Goal: Transaction & Acquisition: Obtain resource

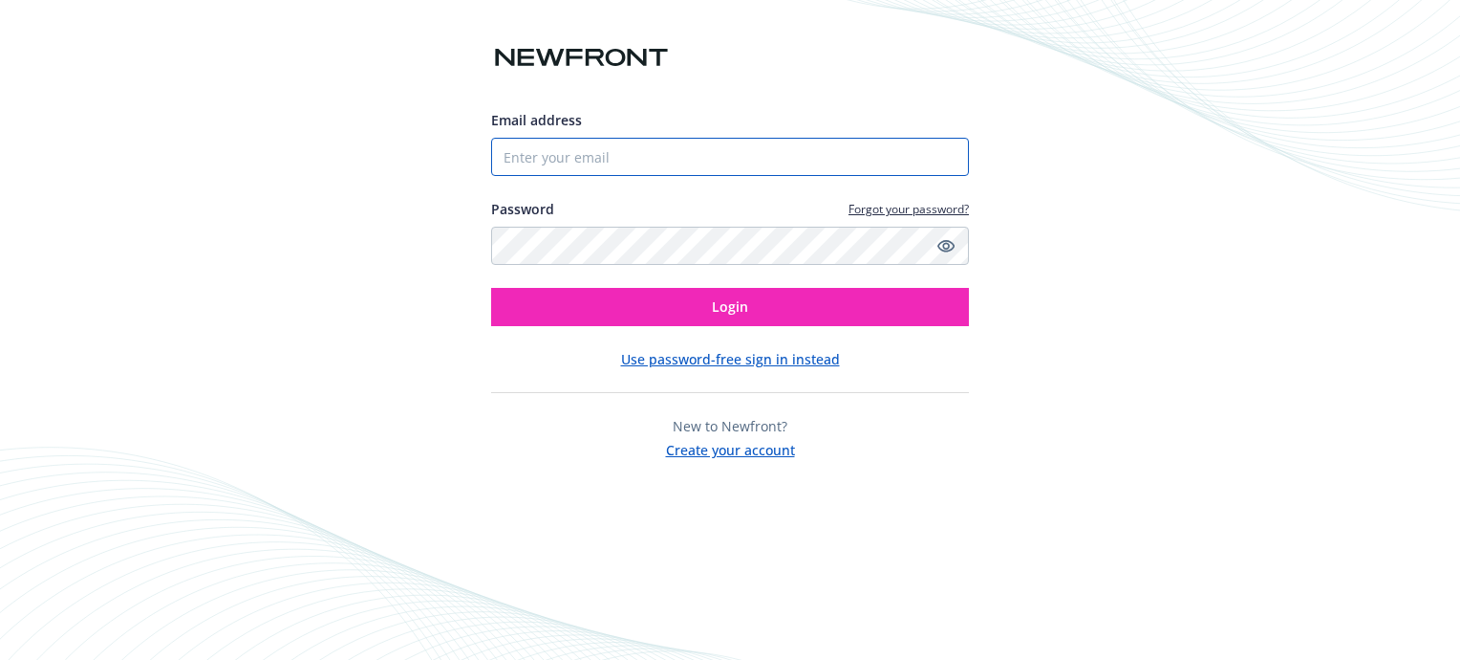
click at [623, 155] on input "Email address" at bounding box center [730, 157] width 478 height 38
type input "[EMAIL_ADDRESS][DOMAIN_NAME]"
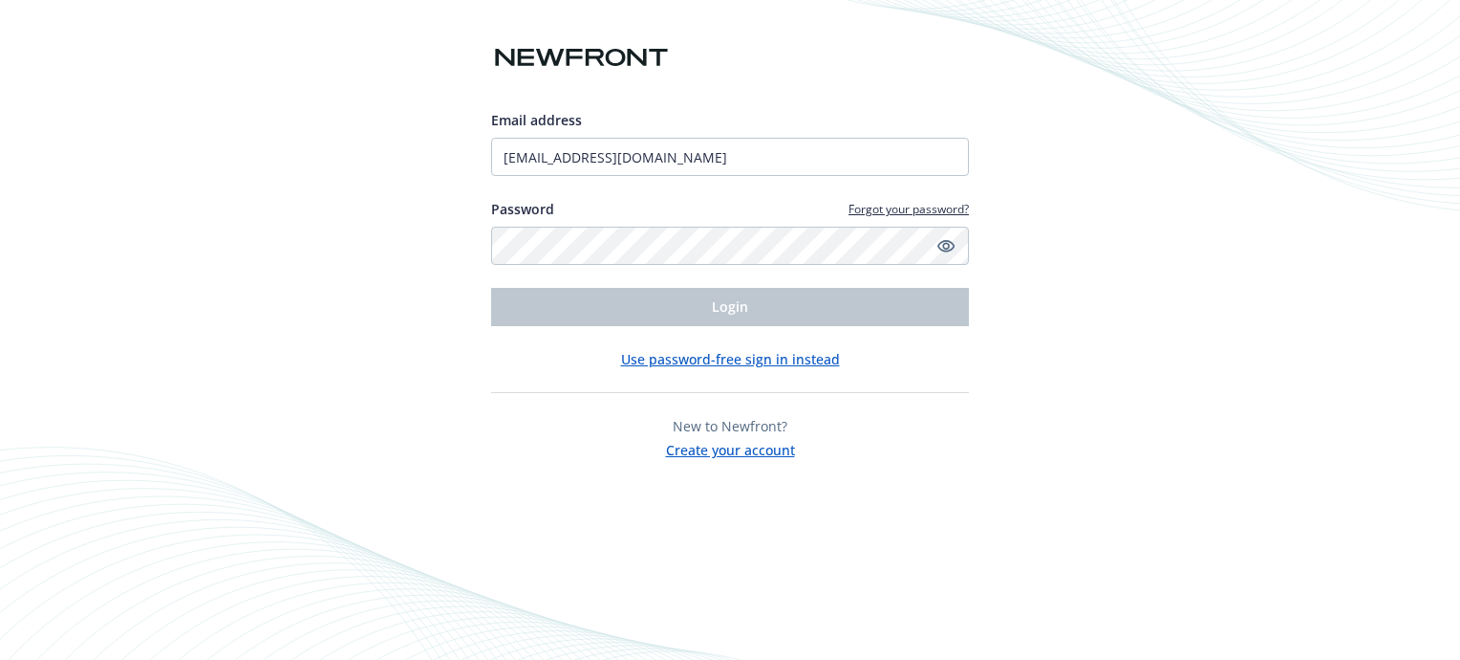
click at [883, 208] on link "Forgot your password?" at bounding box center [909, 209] width 120 height 16
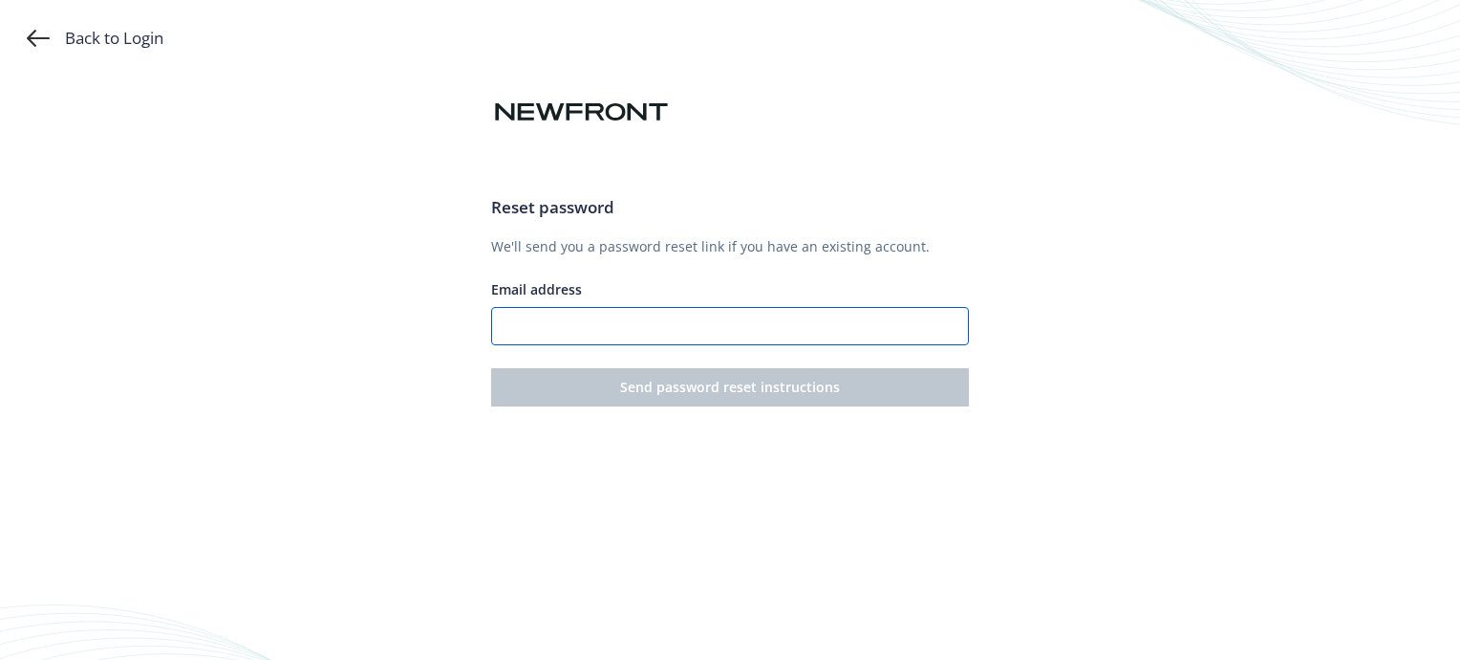
click at [642, 320] on input "Email address" at bounding box center [730, 326] width 478 height 38
type input "[EMAIL_ADDRESS][DOMAIN_NAME]"
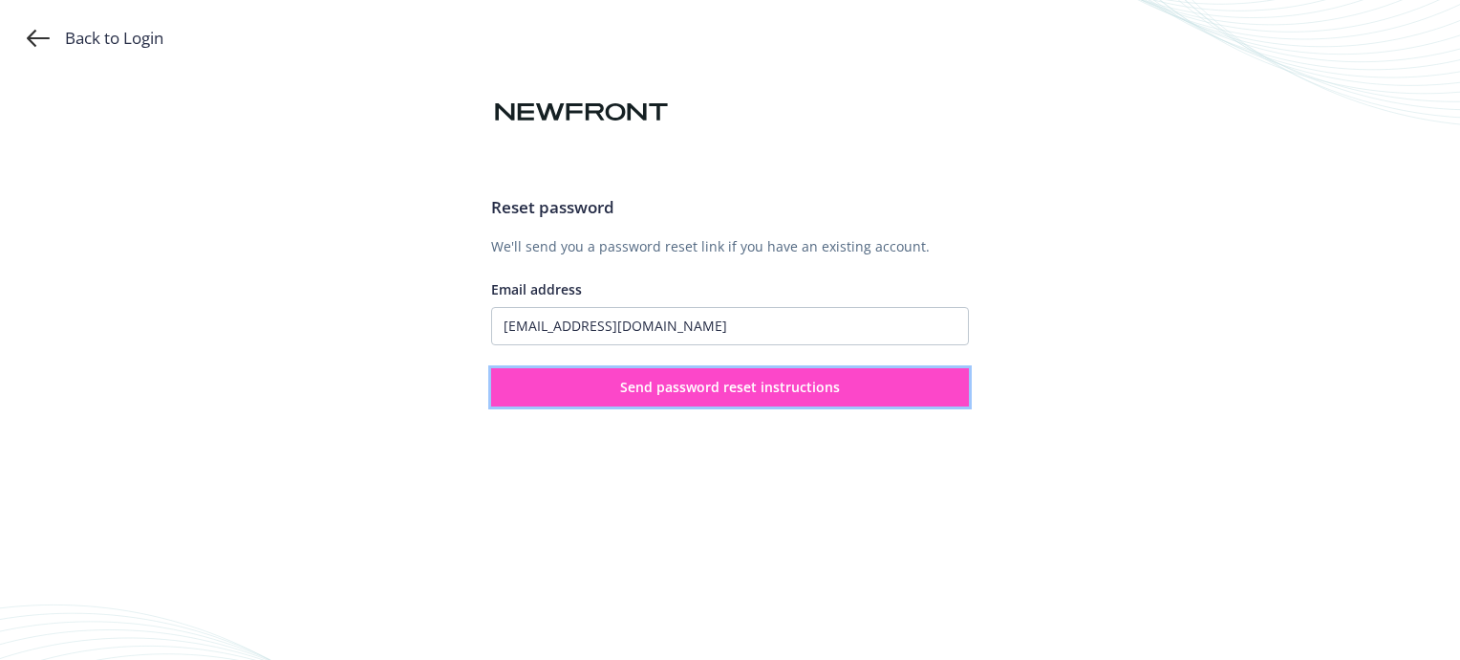
click at [710, 390] on span "Send password reset instructions" at bounding box center [730, 387] width 220 height 18
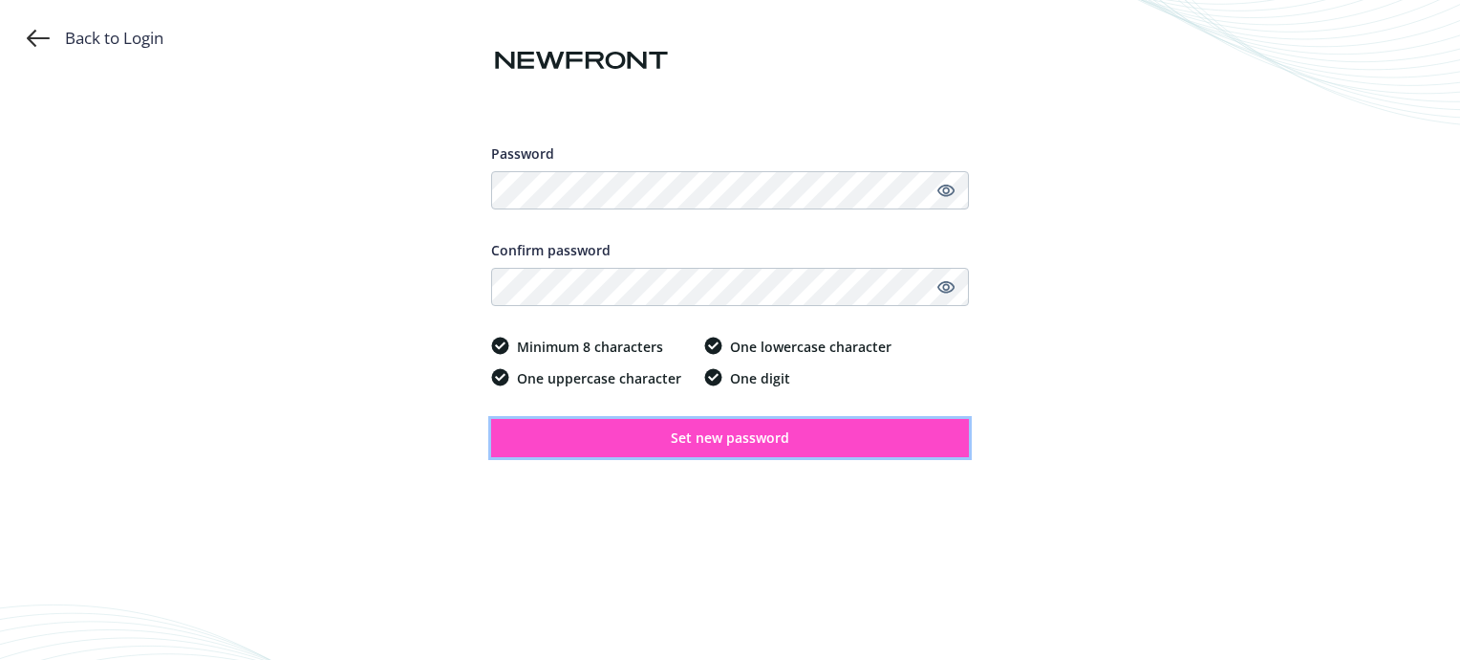
click at [711, 432] on span "Set new password" at bounding box center [730, 437] width 119 height 18
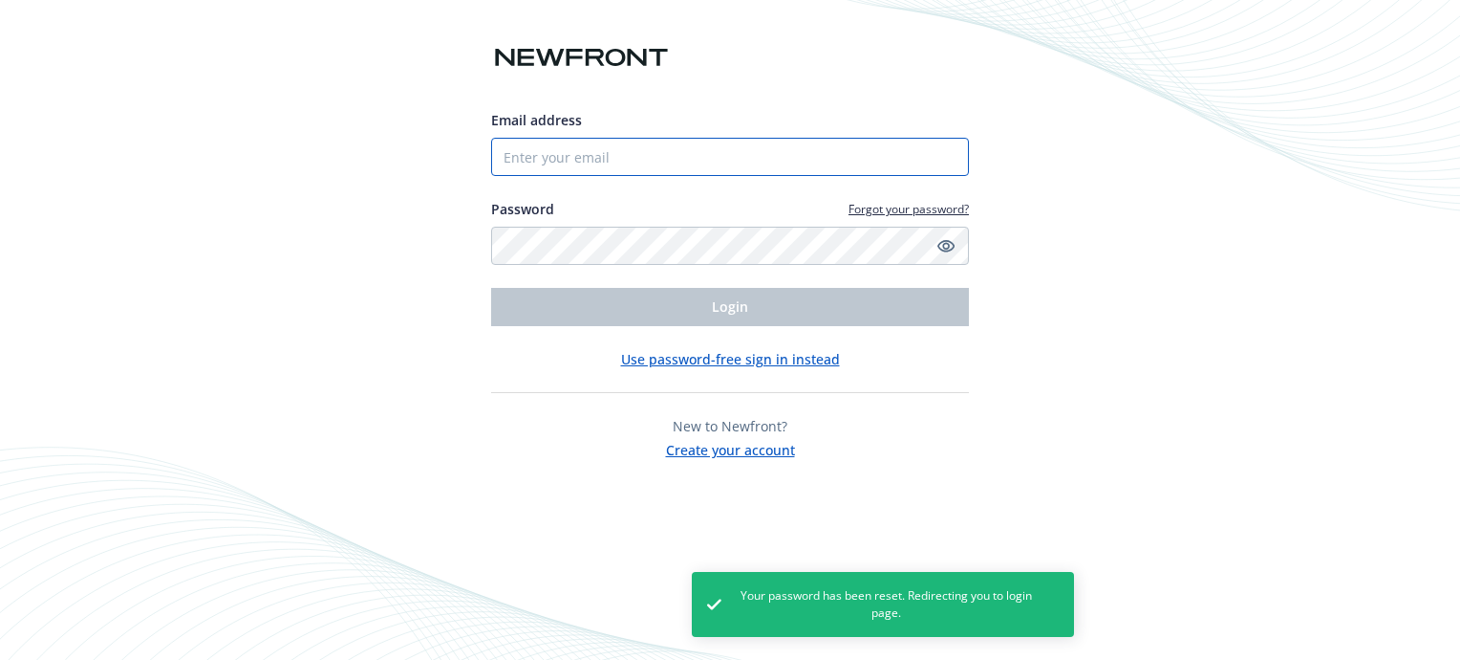
click at [633, 156] on input "Email address" at bounding box center [730, 157] width 478 height 38
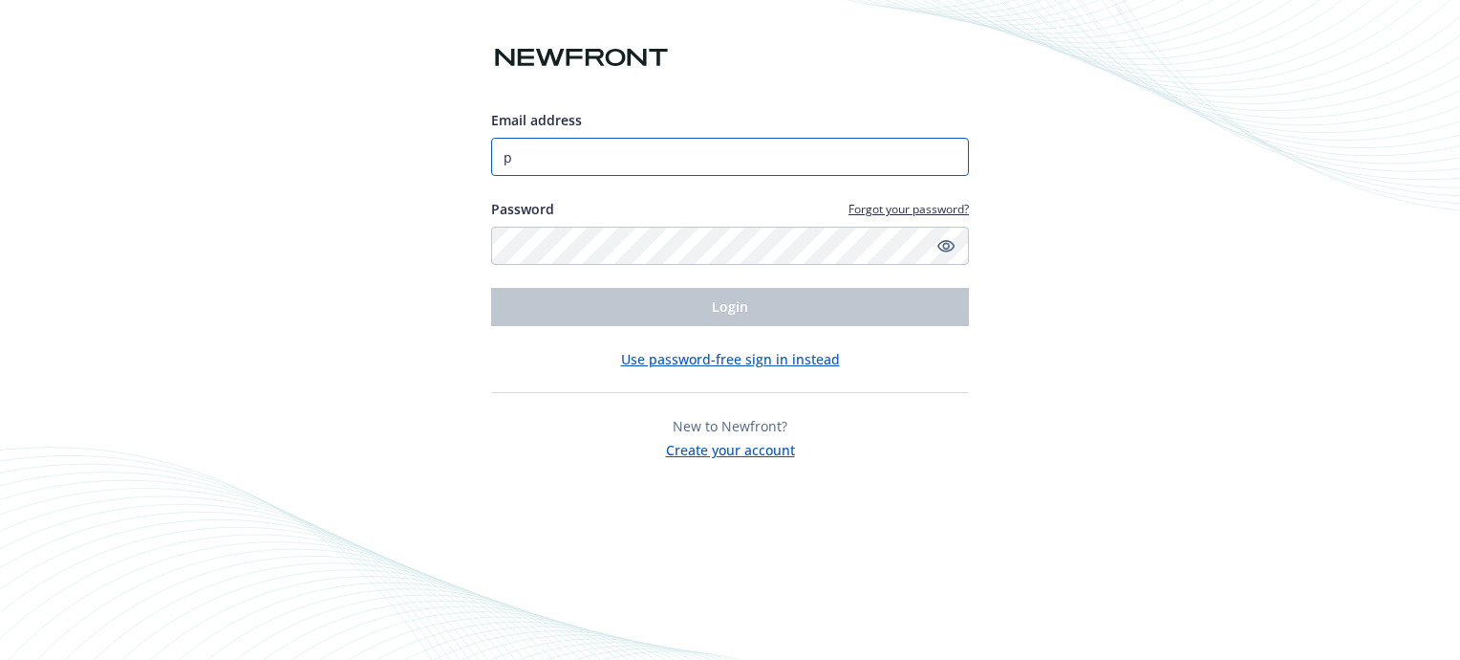
type input "[EMAIL_ADDRESS][DOMAIN_NAME]"
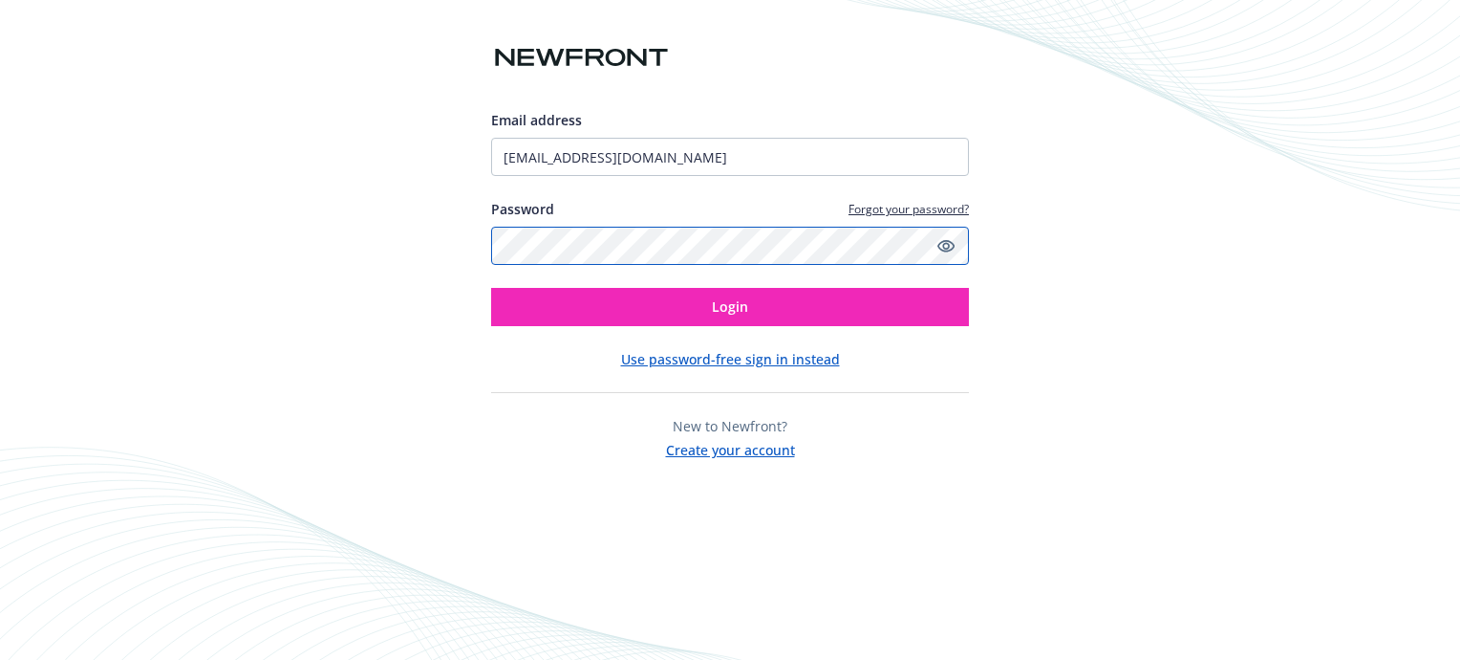
click at [451, 247] on div "Email address [EMAIL_ADDRESS][DOMAIN_NAME] Password Forgot your password? Login…" at bounding box center [730, 330] width 1460 height 660
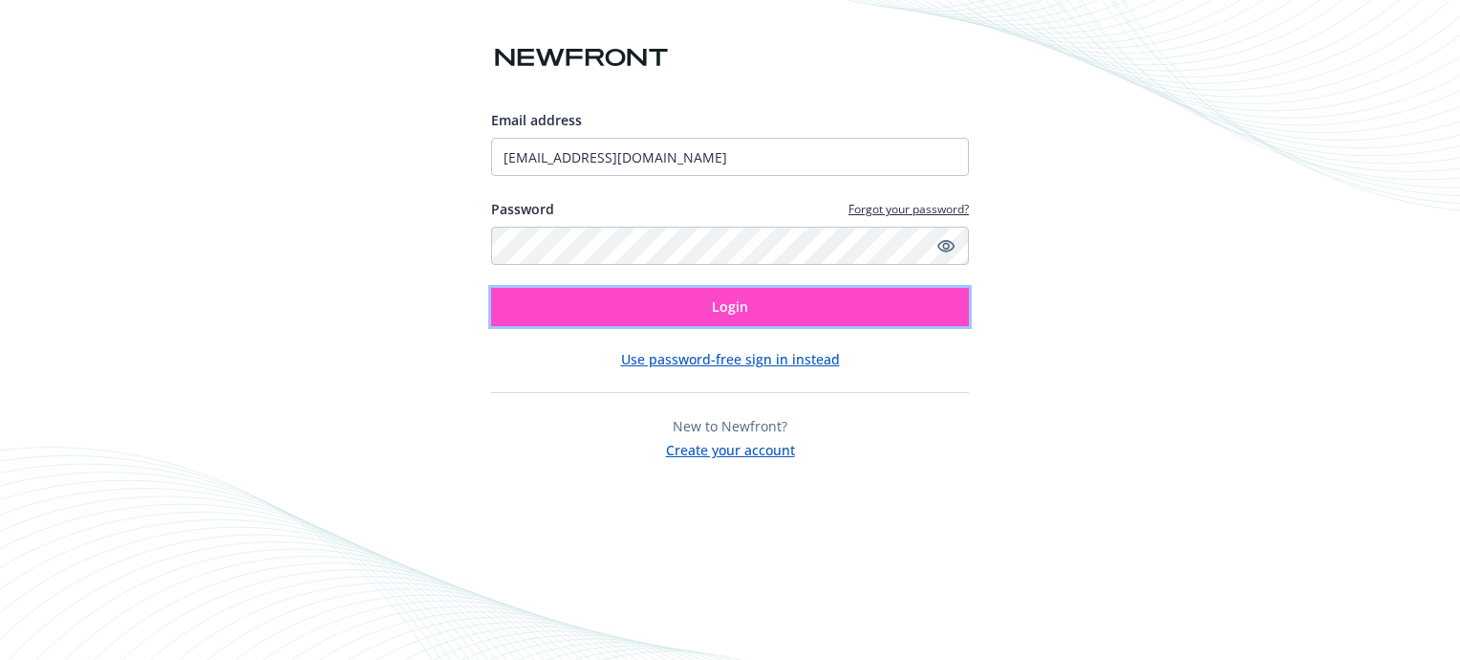
click at [901, 309] on button "Login" at bounding box center [730, 307] width 478 height 38
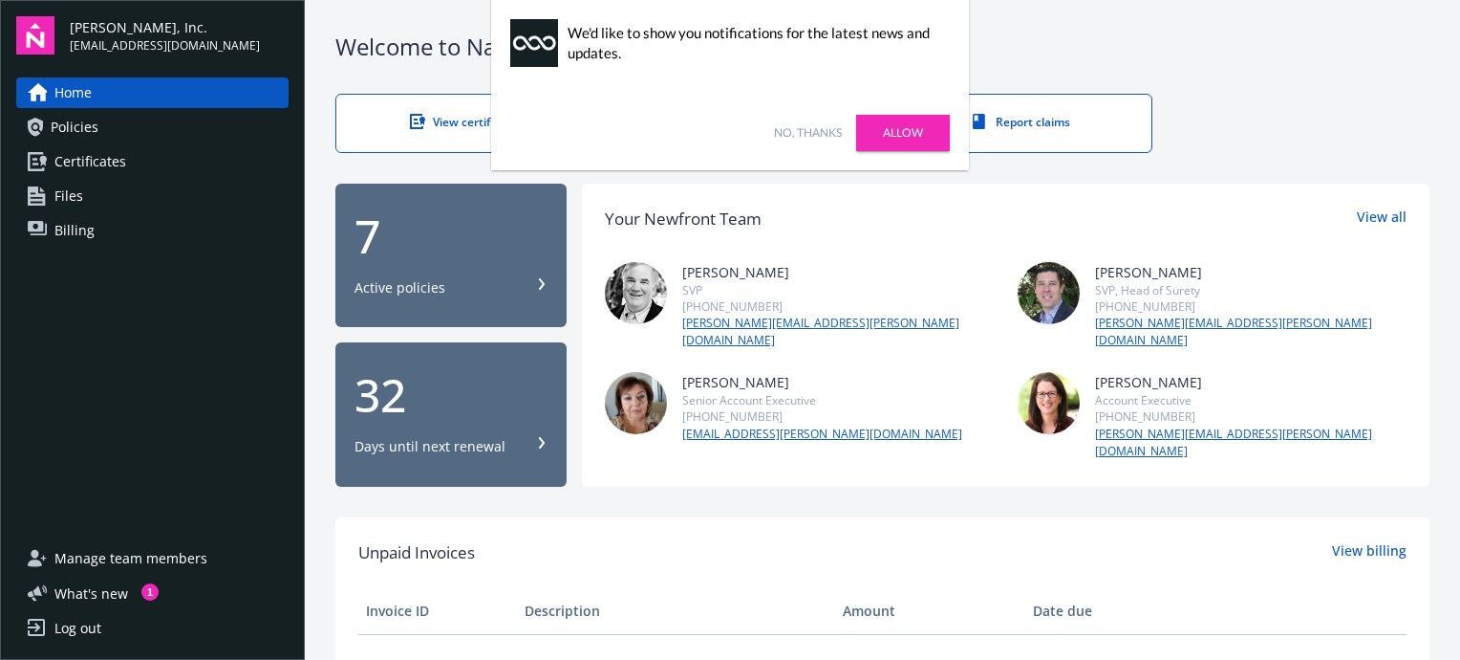
click at [910, 132] on link "Allow" at bounding box center [903, 133] width 94 height 36
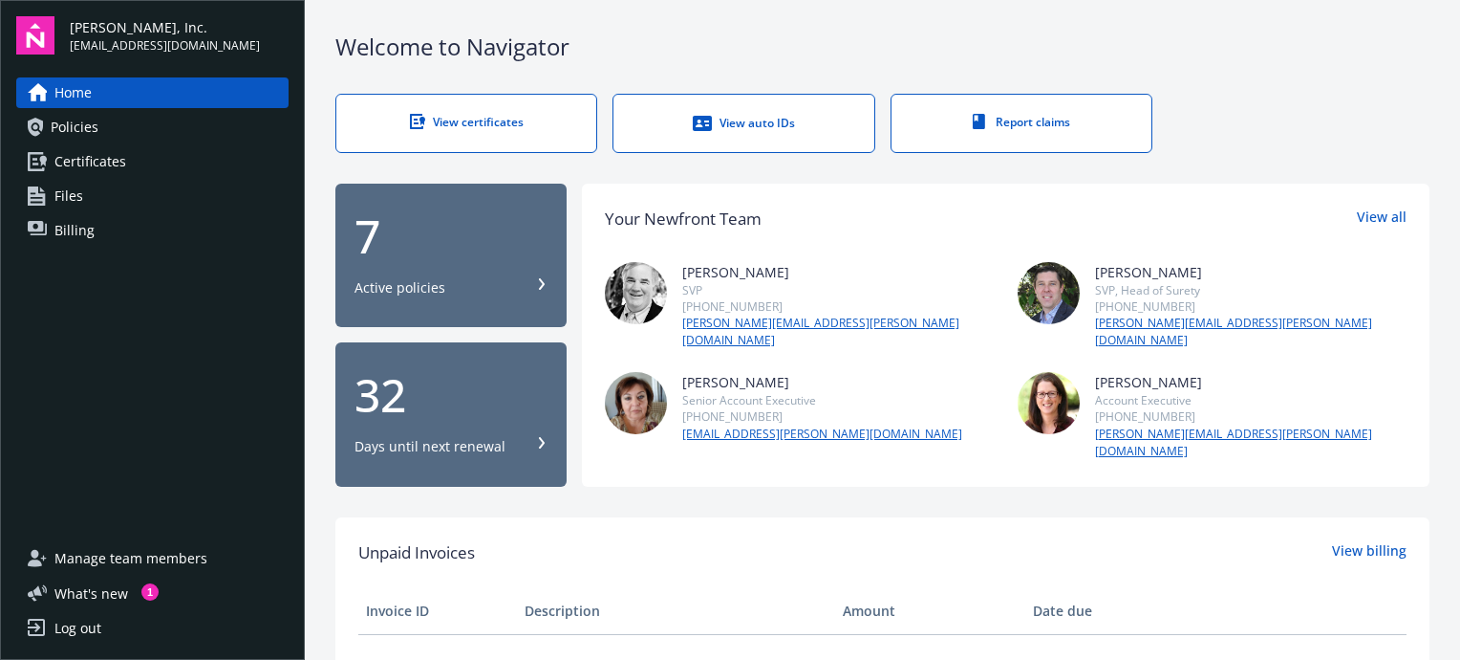
click at [531, 278] on div "Active policies" at bounding box center [451, 287] width 193 height 19
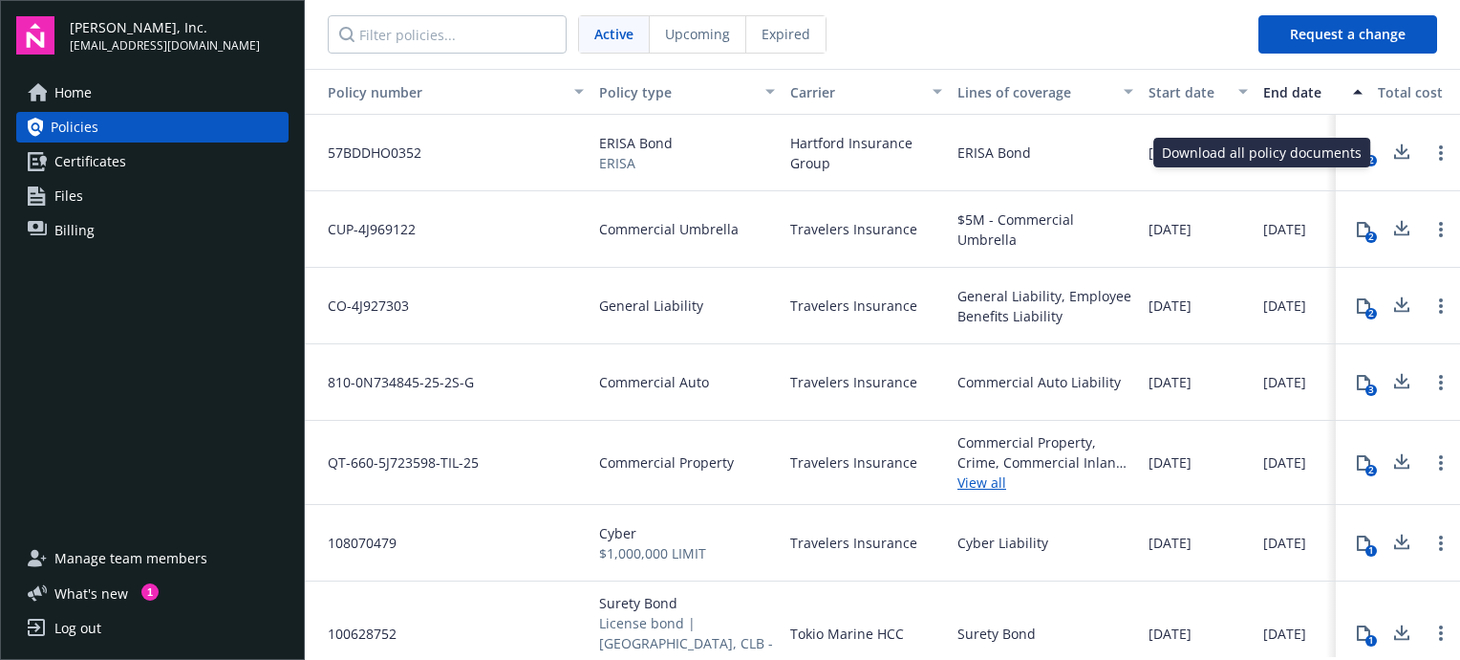
click at [1396, 151] on icon at bounding box center [1402, 148] width 12 height 11
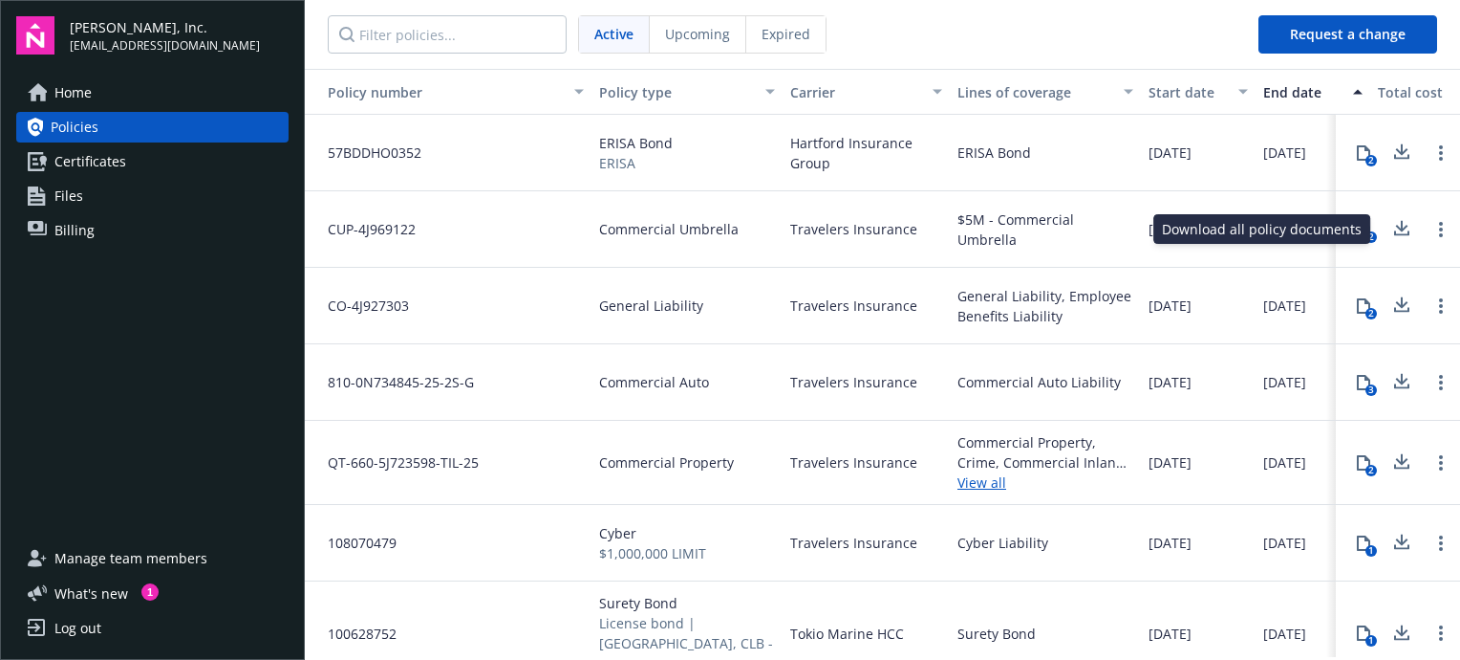
click at [1391, 231] on icon at bounding box center [1402, 229] width 23 height 24
click at [1391, 304] on icon at bounding box center [1402, 305] width 23 height 24
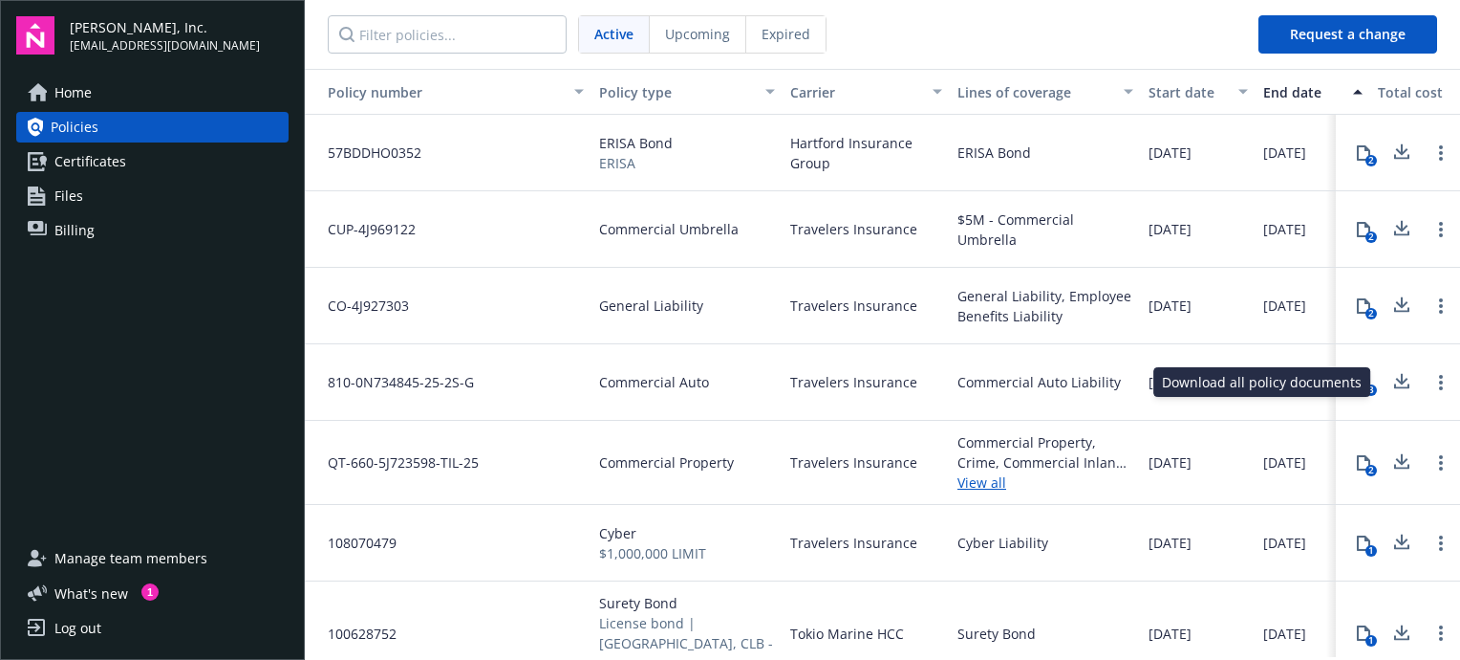
click at [1391, 381] on icon at bounding box center [1402, 382] width 23 height 24
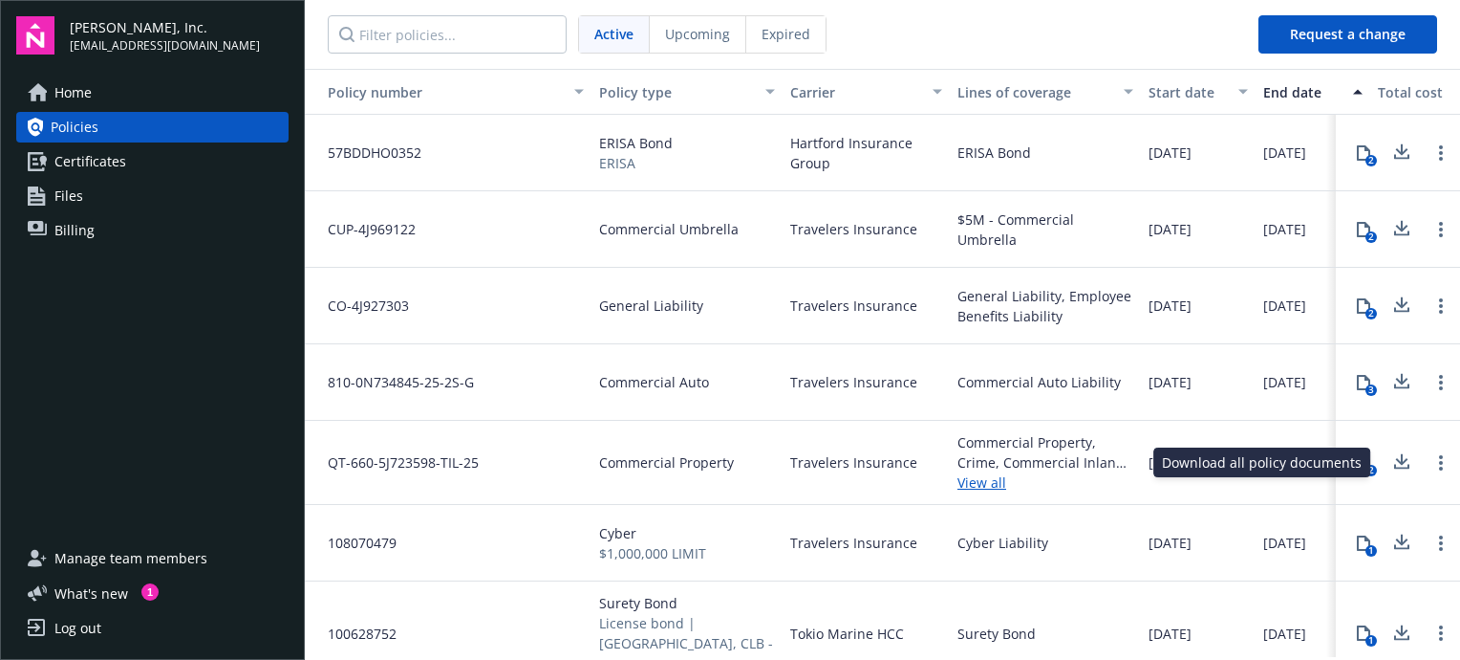
click at [1396, 461] on icon at bounding box center [1402, 458] width 12 height 11
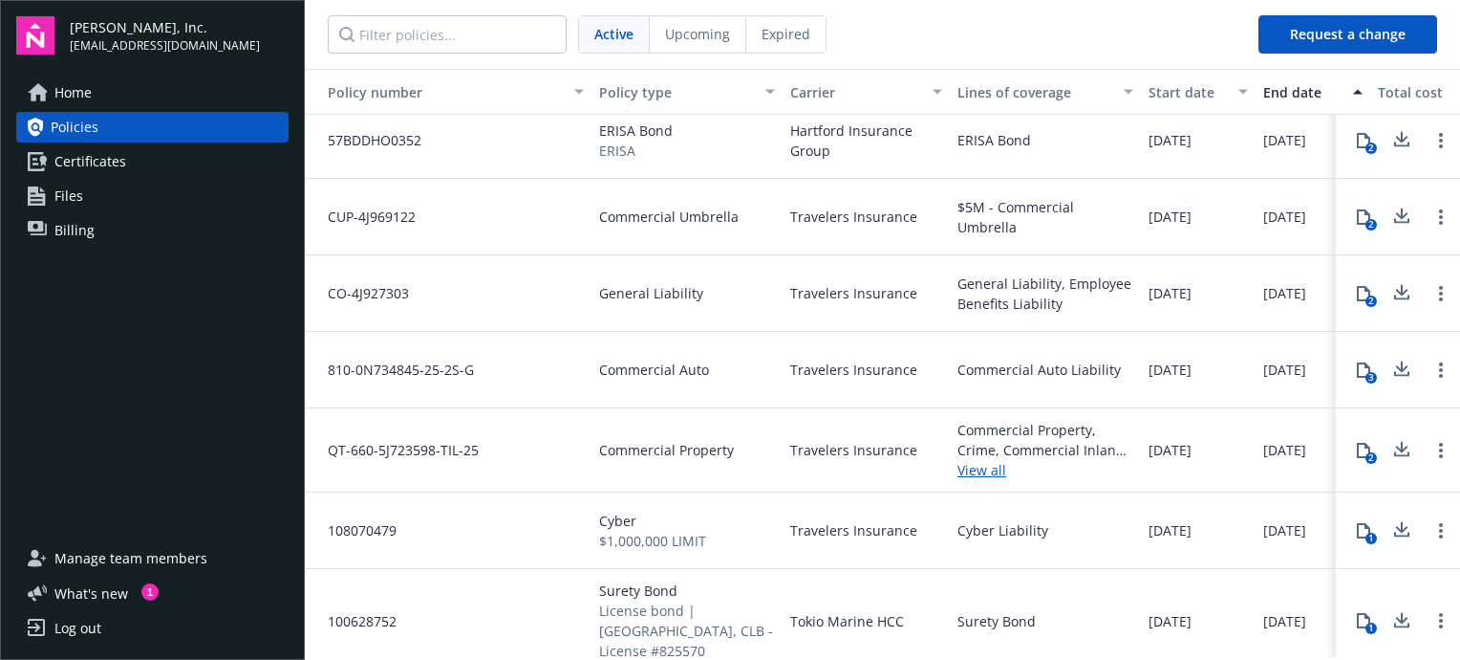
scroll to position [23, 0]
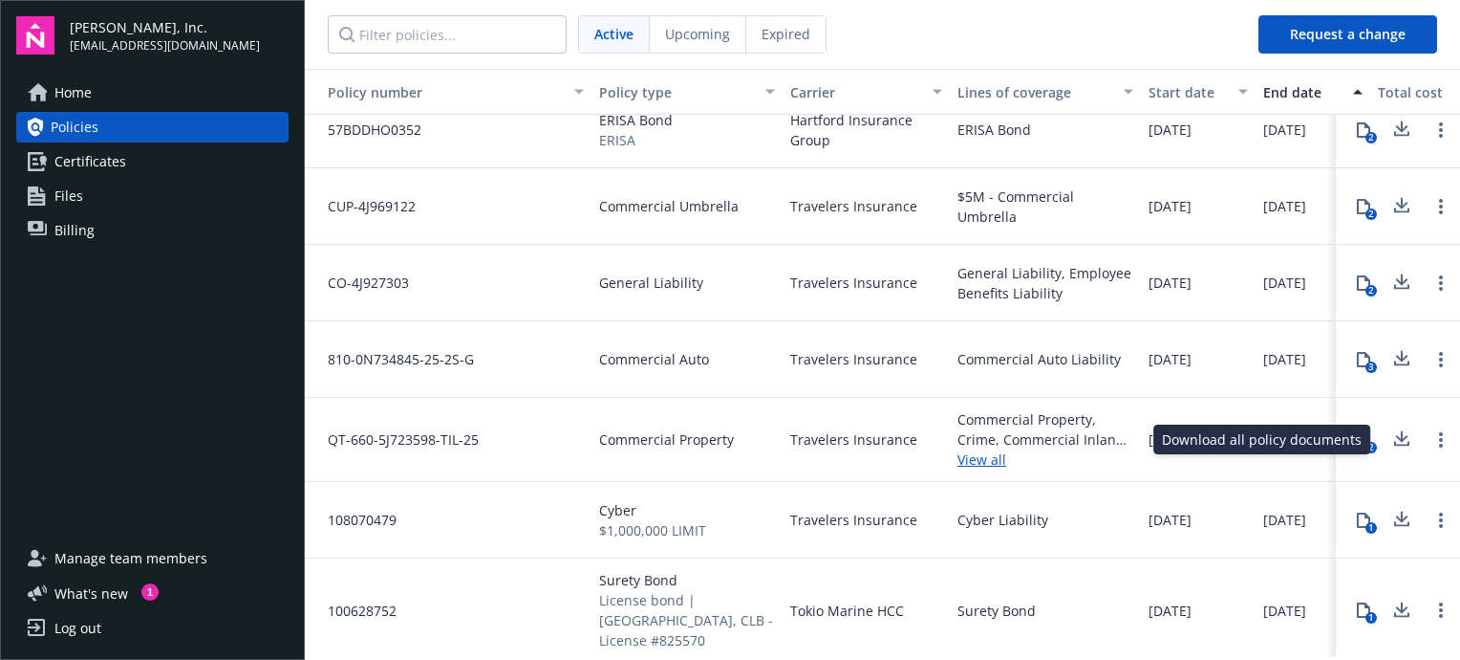
click at [1391, 512] on icon at bounding box center [1402, 520] width 23 height 24
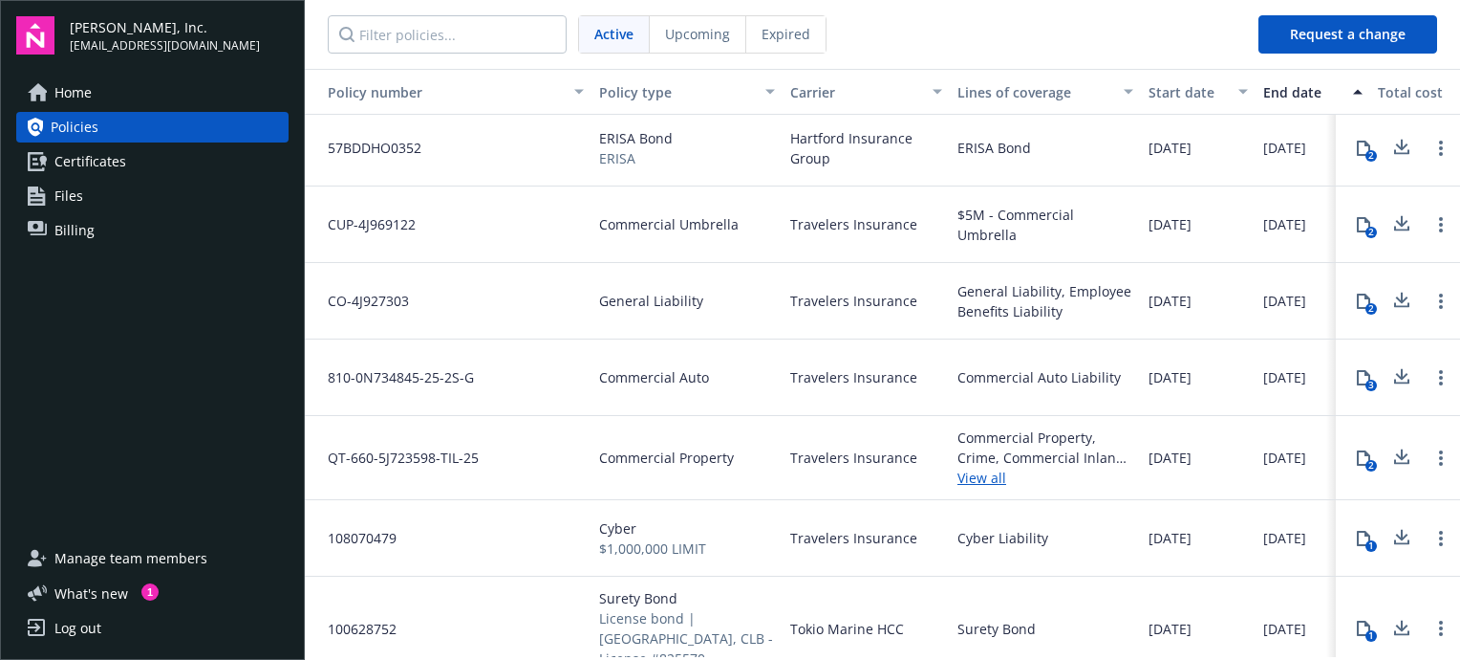
scroll to position [0, 0]
